Goal: Task Accomplishment & Management: Manage account settings

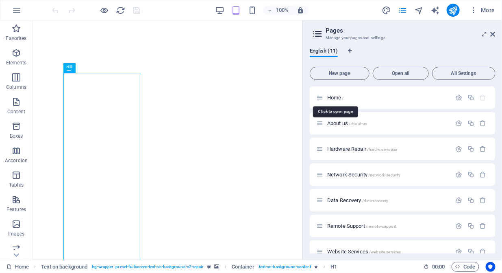
click at [333, 99] on span "Home /" at bounding box center [335, 97] width 17 height 6
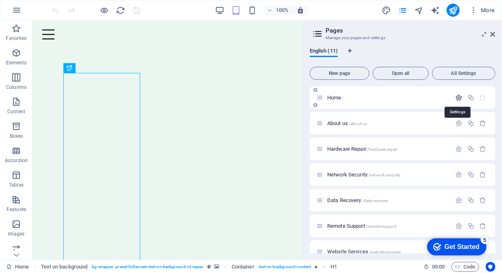
click at [457, 96] on icon "button" at bounding box center [459, 97] width 7 height 7
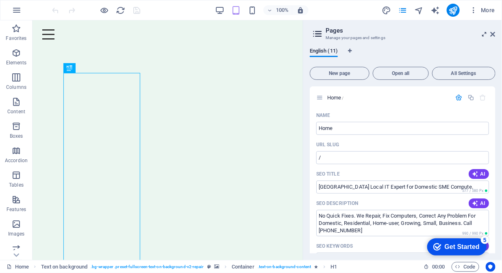
click at [484, 35] on icon at bounding box center [484, 34] width 0 height 7
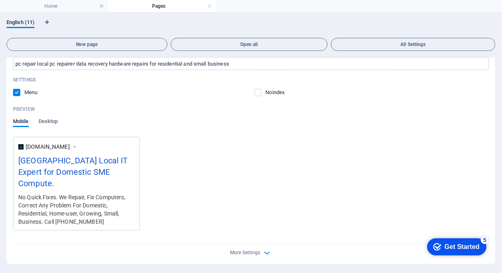
scroll to position [333, 0]
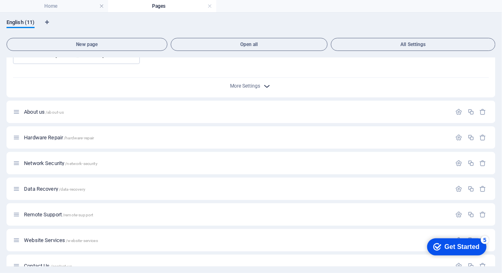
click at [266, 82] on icon "button" at bounding box center [267, 85] width 9 height 9
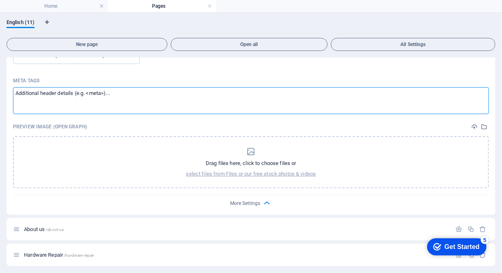
click at [138, 94] on textarea "Meta tags ​" at bounding box center [251, 100] width 476 height 26
paste textarea "<meta charset="utf-8" />"
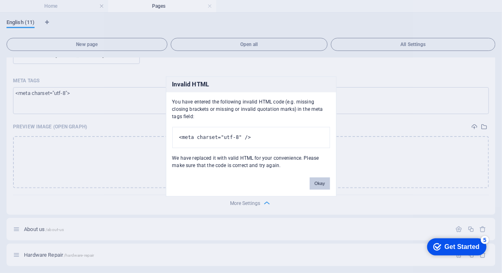
click at [314, 183] on button "Okay" at bounding box center [320, 183] width 20 height 12
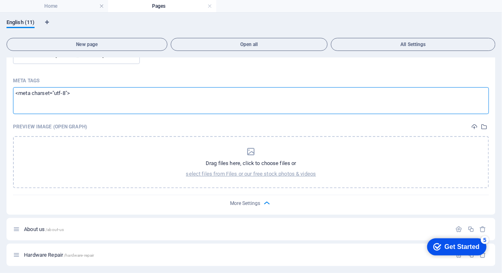
click at [109, 91] on textarea "<meta charset="utf-8">" at bounding box center [251, 100] width 476 height 26
drag, startPoint x: 98, startPoint y: 96, endPoint x: 13, endPoint y: 86, distance: 86.0
click at [13, 86] on label "Meta tags <meta charset="utf-8"> ​" at bounding box center [251, 93] width 476 height 39
paste textarea "name="viewport" content="width=device-width" /"
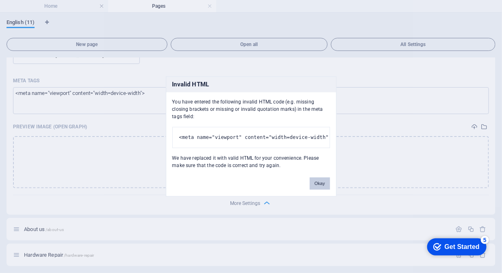
click at [318, 185] on button "Okay" at bounding box center [320, 183] width 20 height 12
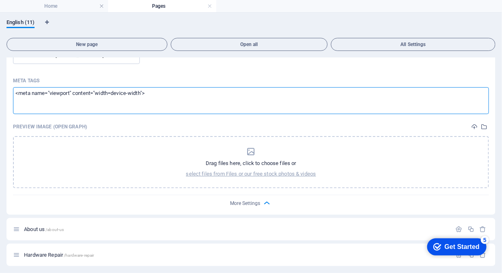
click at [175, 100] on textarea "<meta name="viewport" content="width=device-width">" at bounding box center [251, 100] width 476 height 26
paste textarea "<meta name="viewport" content="width=device-width, initial-scale=1, user-scalab…"
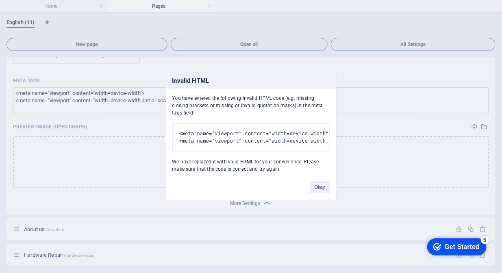
type textarea "<meta name="viewport" content="width=device-width"> <meta name="viewport" conte…"
click at [321, 191] on button "Okay" at bounding box center [320, 187] width 20 height 12
click at [315, 189] on button "Okay" at bounding box center [320, 187] width 20 height 12
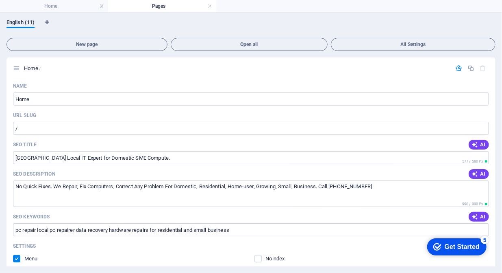
scroll to position [0, 0]
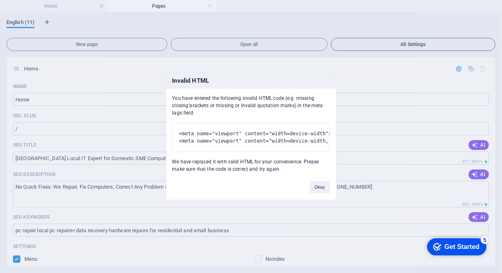
click at [402, 43] on body "DDITP Computer Repairs Upgrades, Security Consultancy for Residential and Small…" at bounding box center [251, 136] width 502 height 273
click at [325, 192] on button "Okay" at bounding box center [320, 187] width 20 height 12
click at [320, 193] on button "Okay" at bounding box center [320, 187] width 20 height 12
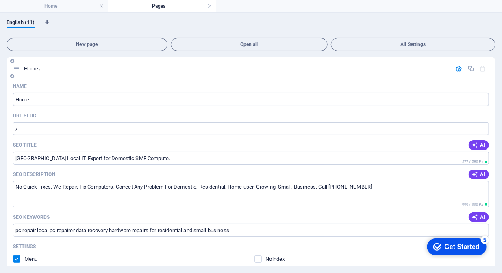
click at [18, 68] on icon at bounding box center [16, 68] width 7 height 7
click at [32, 70] on body "DDITP Computer Repairs Upgrades, Security Consultancy for Residential and Small…" at bounding box center [251, 136] width 502 height 273
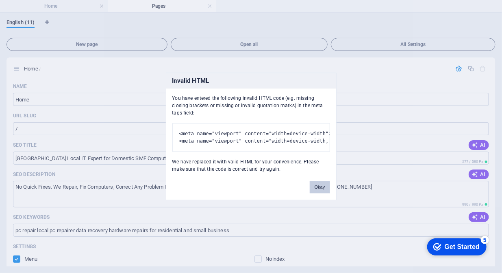
click at [328, 193] on button "Okay" at bounding box center [320, 187] width 20 height 12
click at [457, 69] on body "DDITP Computer Repairs Upgrades, Security Consultancy for Residential and Small…" at bounding box center [251, 136] width 502 height 273
click at [314, 193] on button "Okay" at bounding box center [320, 187] width 20 height 12
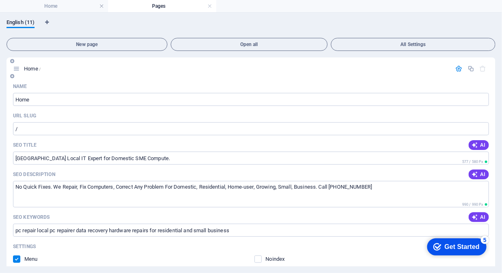
click at [461, 68] on icon "button" at bounding box center [459, 68] width 7 height 7
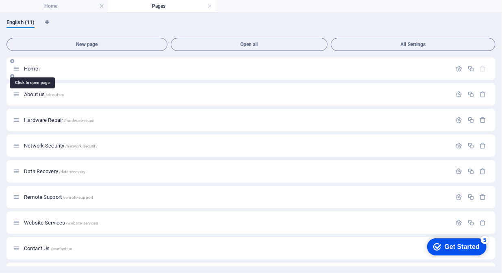
click at [28, 70] on span "Home /" at bounding box center [32, 68] width 17 height 6
